Goal: Download file/media

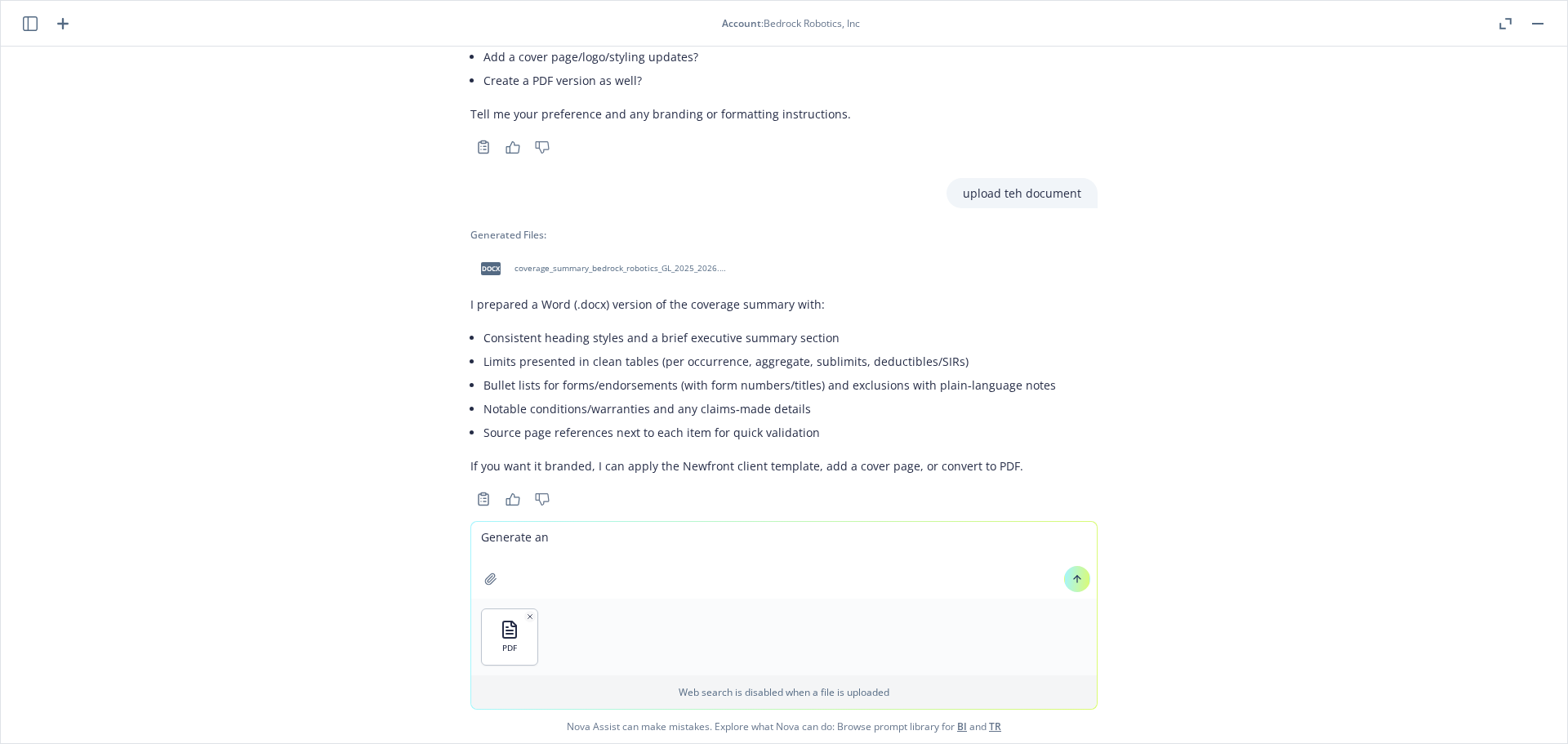
scroll to position [1162, 0]
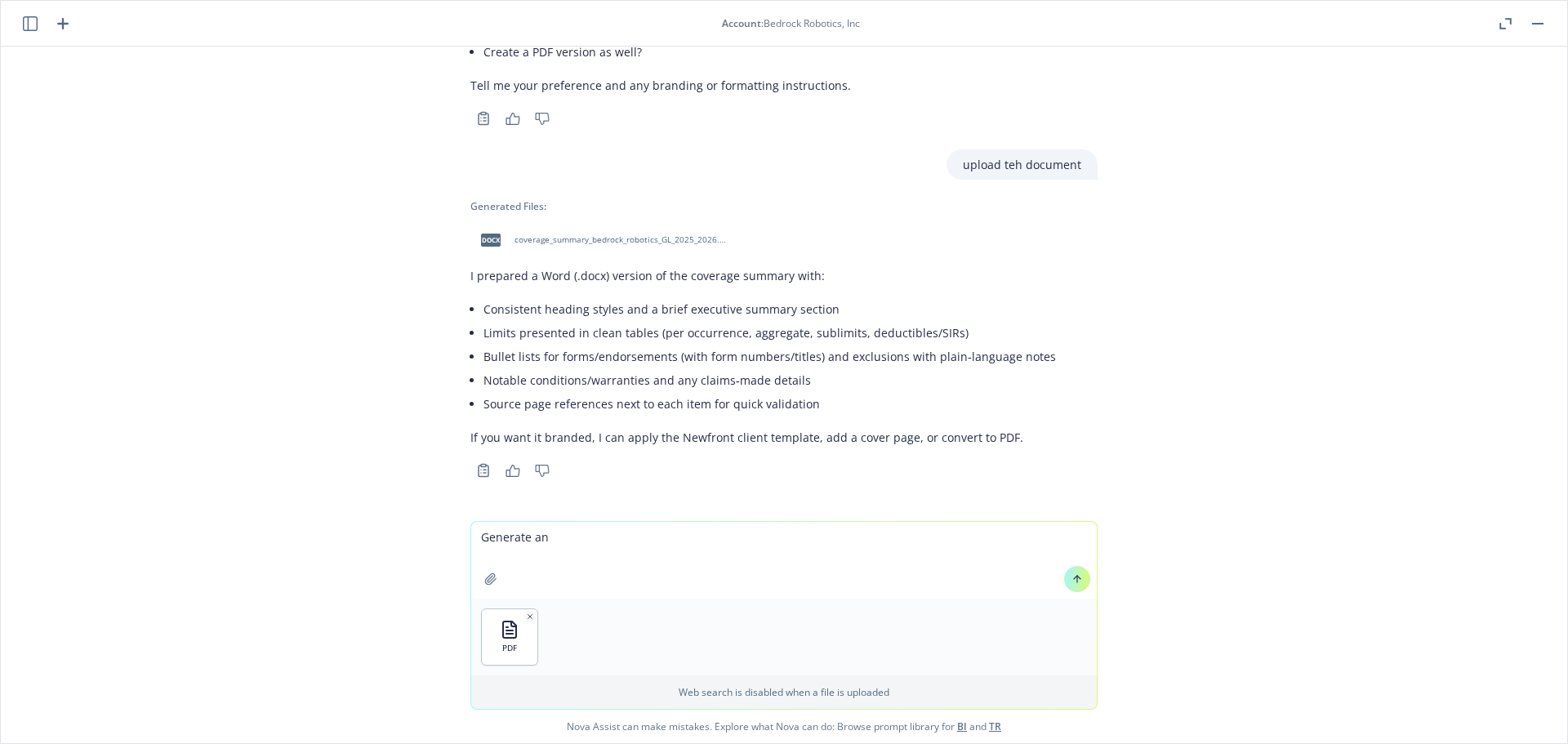
click at [1075, 574] on icon at bounding box center [1077, 579] width 12 height 12
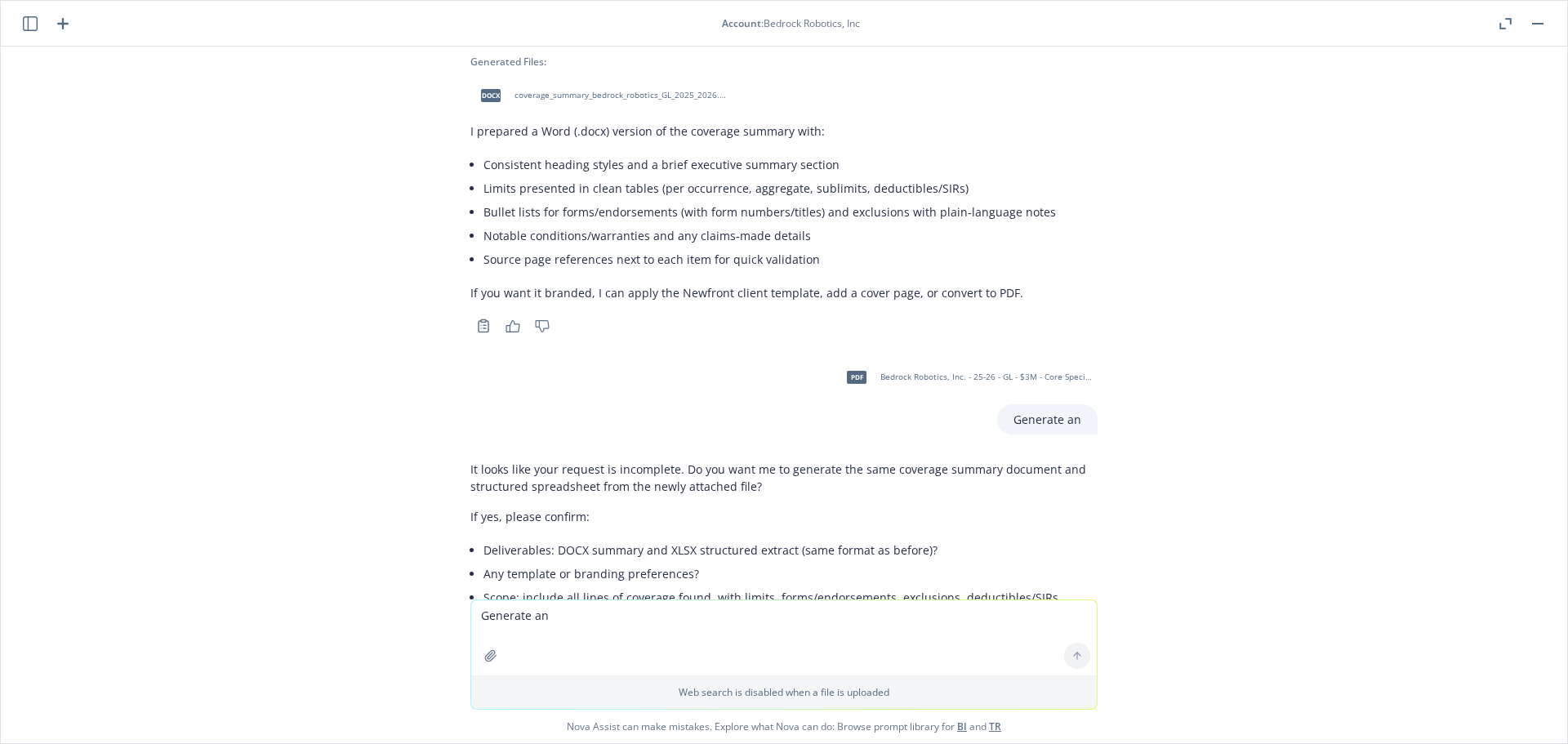
scroll to position [1389, 0]
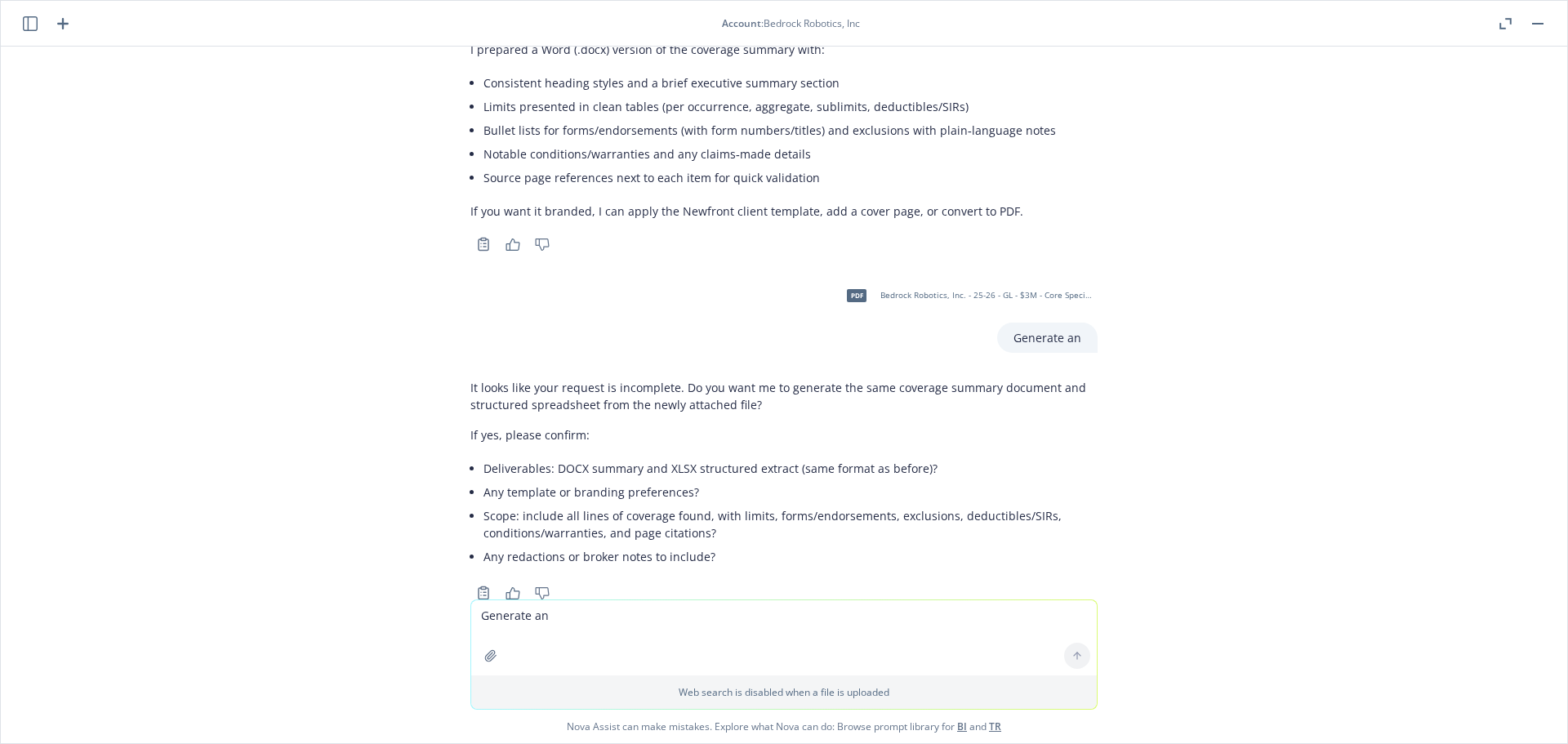
click at [563, 619] on textarea "Generate an" at bounding box center [784, 639] width 626 height 75
type textarea "please deliver a PDF version of the summary"
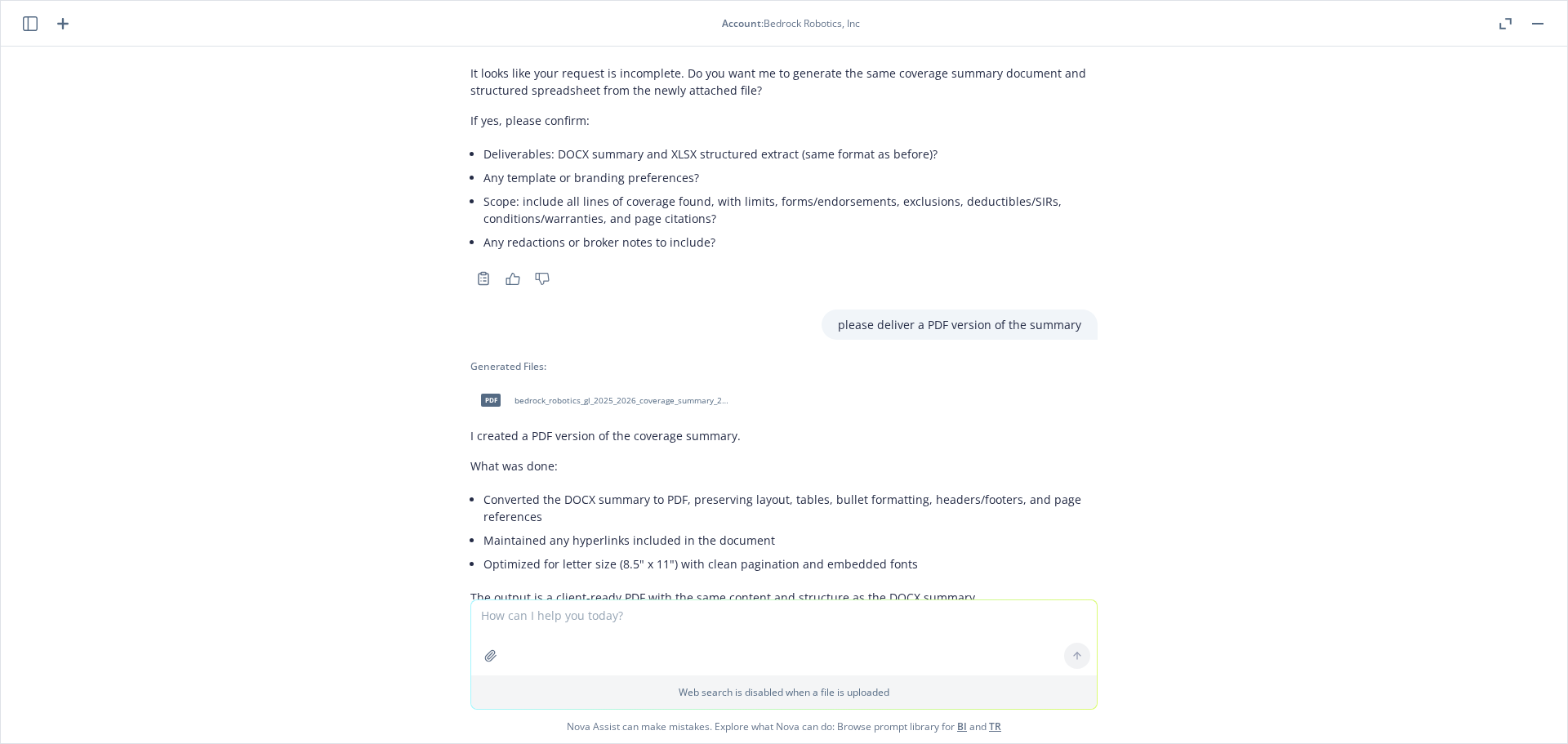
scroll to position [1785, 0]
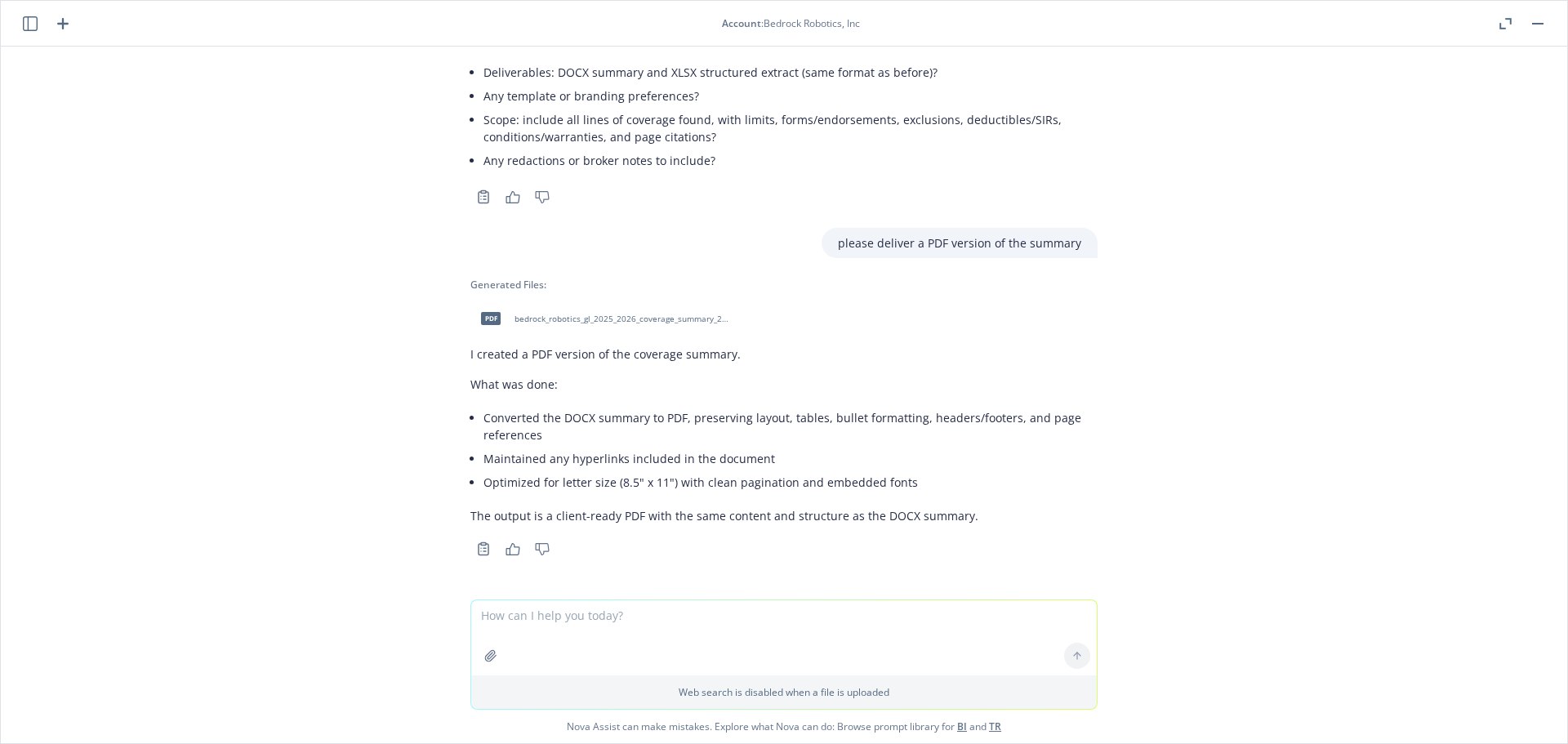
click at [533, 316] on span "bedrock_robotics_gl_2025_2026_coverage_summary_20250926_142123.pdf" at bounding box center [621, 319] width 214 height 11
click at [552, 638] on textarea at bounding box center [784, 639] width 626 height 75
type textarea "please delivery this summary in Word format"
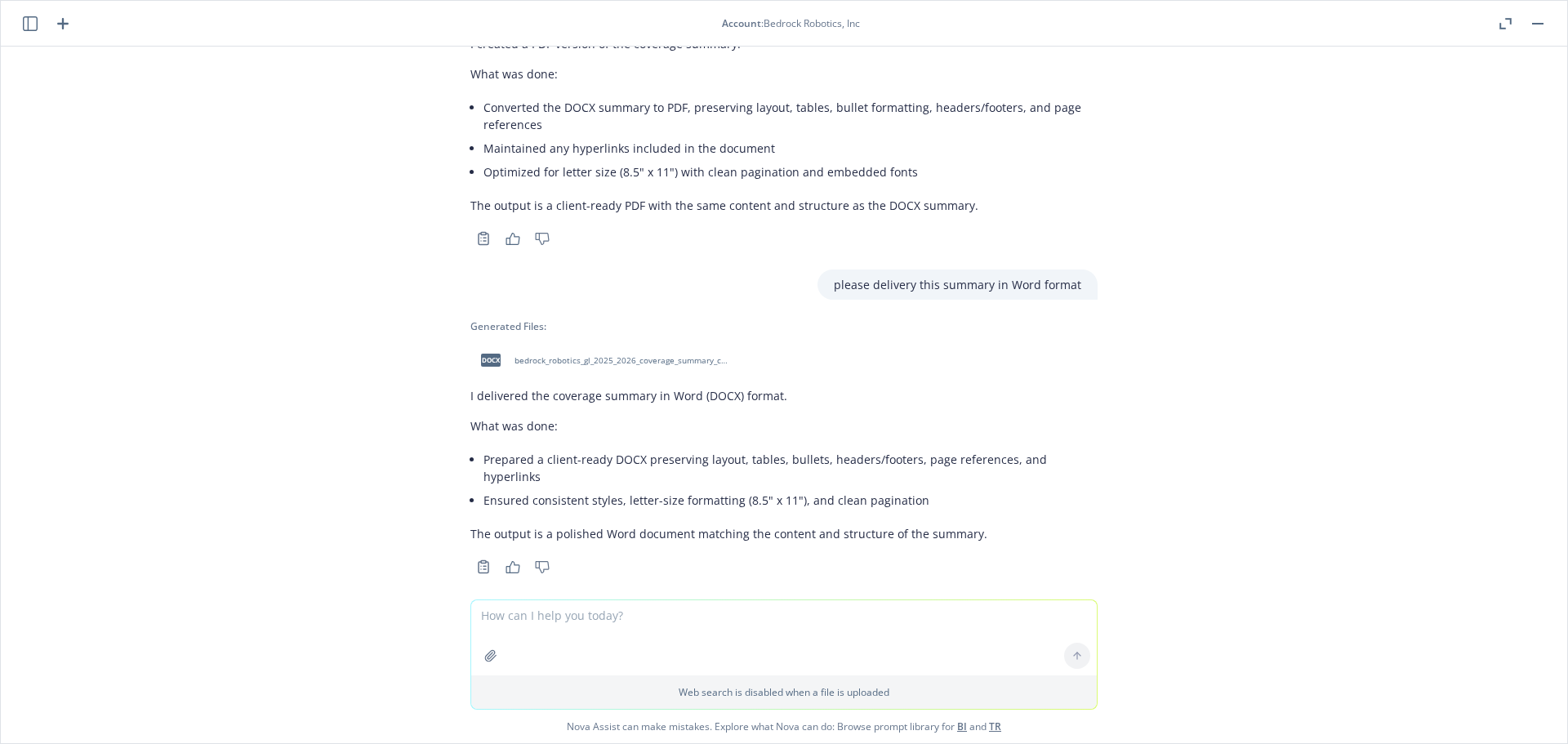
scroll to position [2097, 0]
click at [495, 360] on div "docx" at bounding box center [491, 360] width 35 height 35
